Goal: Find specific fact: Find specific fact

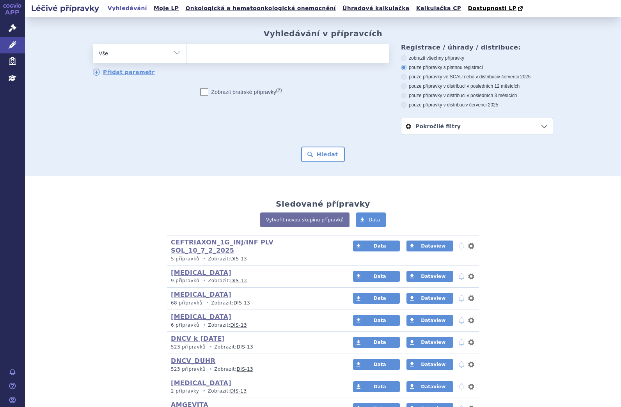
drag, startPoint x: 243, startPoint y: 48, endPoint x: 260, endPoint y: 73, distance: 29.9
click at [245, 49] on ul at bounding box center [288, 52] width 203 height 16
click at [187, 49] on select at bounding box center [187, 53] width 0 height 20
paste input "0238236"
type input "0238236"
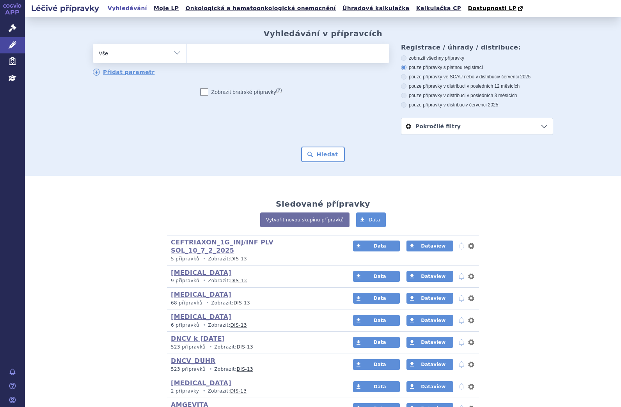
select select "0238236"
drag, startPoint x: 323, startPoint y: 152, endPoint x: 329, endPoint y: 165, distance: 14.3
click at [323, 153] on button "Hledat" at bounding box center [323, 155] width 44 height 16
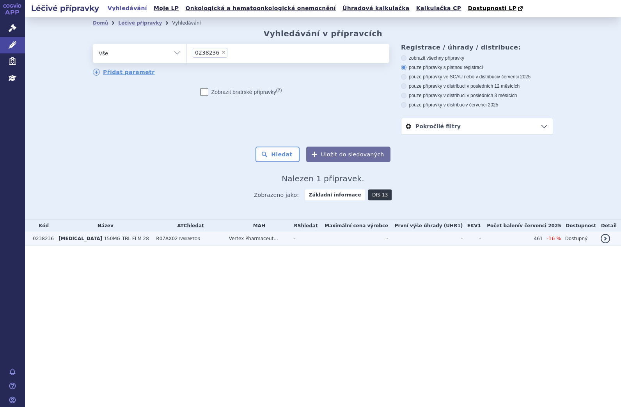
click at [104, 241] on span "150MG TBL FLM 28" at bounding box center [126, 238] width 45 height 5
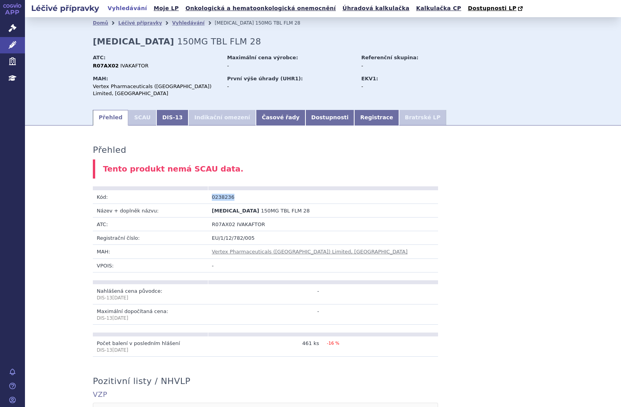
drag, startPoint x: 229, startPoint y: 191, endPoint x: 209, endPoint y: 191, distance: 19.5
click at [209, 191] on td "0238236" at bounding box center [265, 197] width 115 height 14
copy td "0238236"
